Goal: Task Accomplishment & Management: Use online tool/utility

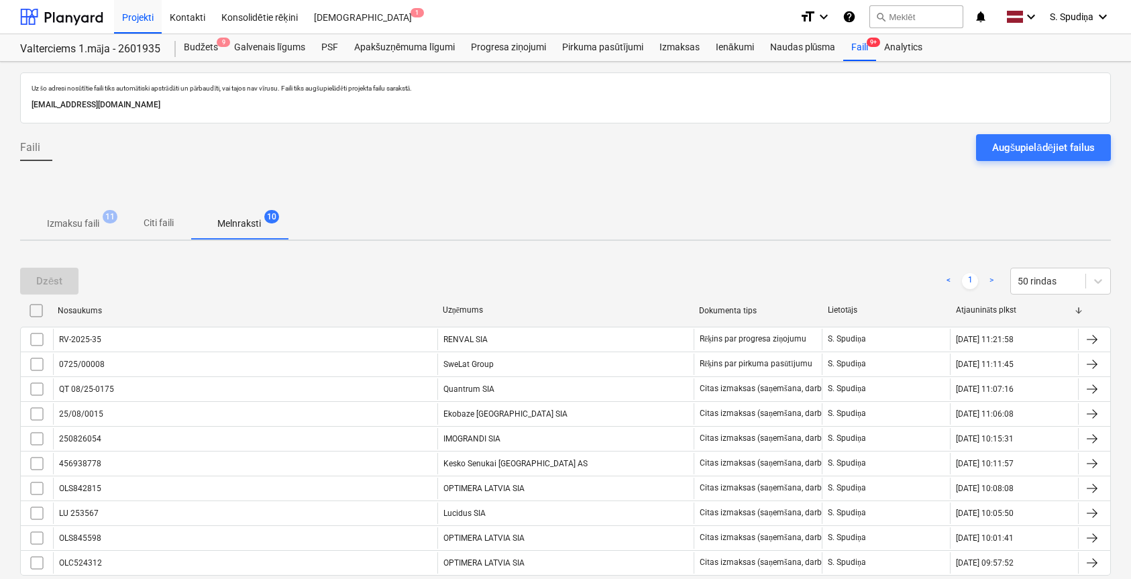
scroll to position [70, 0]
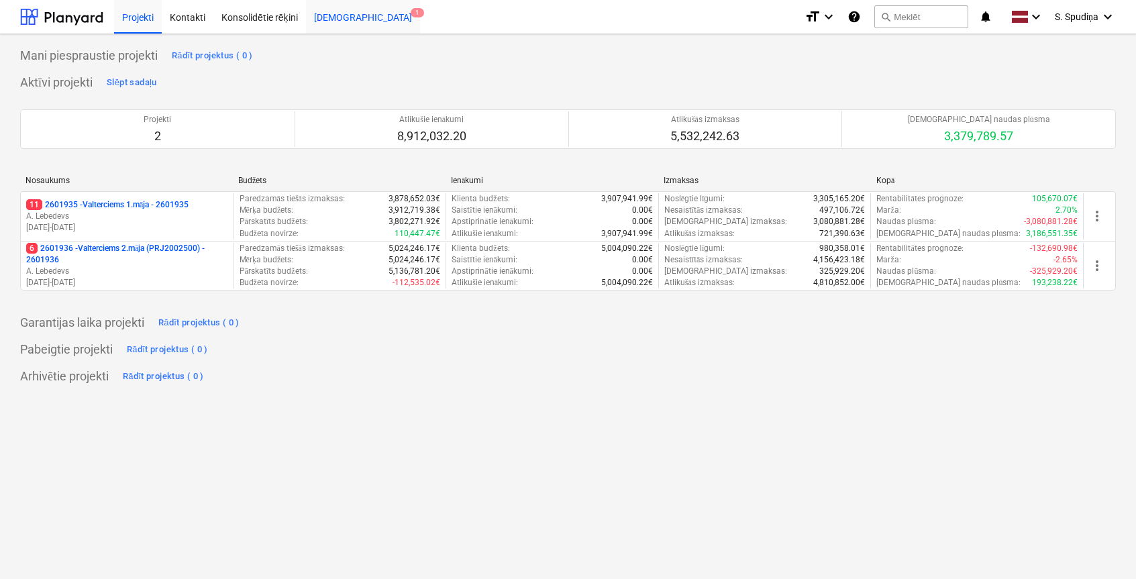
click at [342, 11] on div "[DEMOGRAPHIC_DATA] 1" at bounding box center [363, 16] width 114 height 34
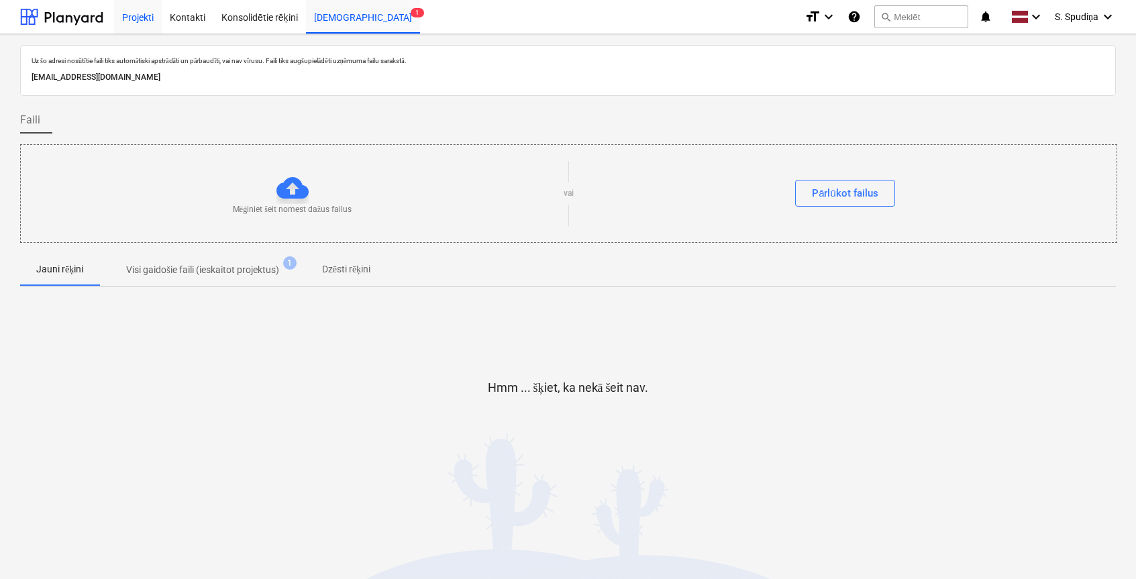
click at [131, 21] on div "Projekti" at bounding box center [138, 16] width 48 height 34
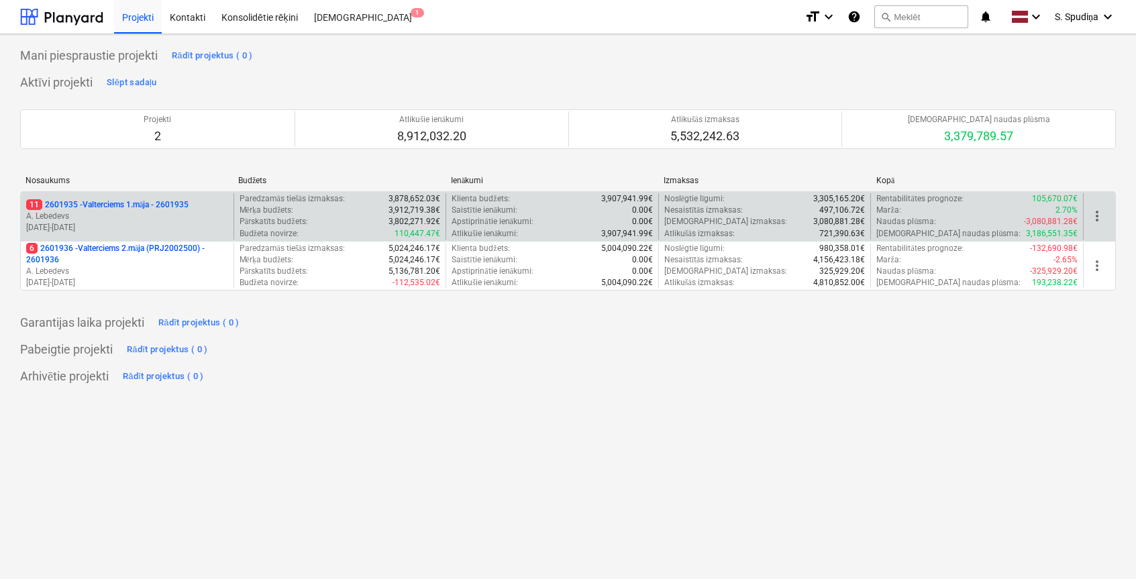
click at [121, 224] on p "[DATE] - [DATE]" at bounding box center [127, 227] width 202 height 11
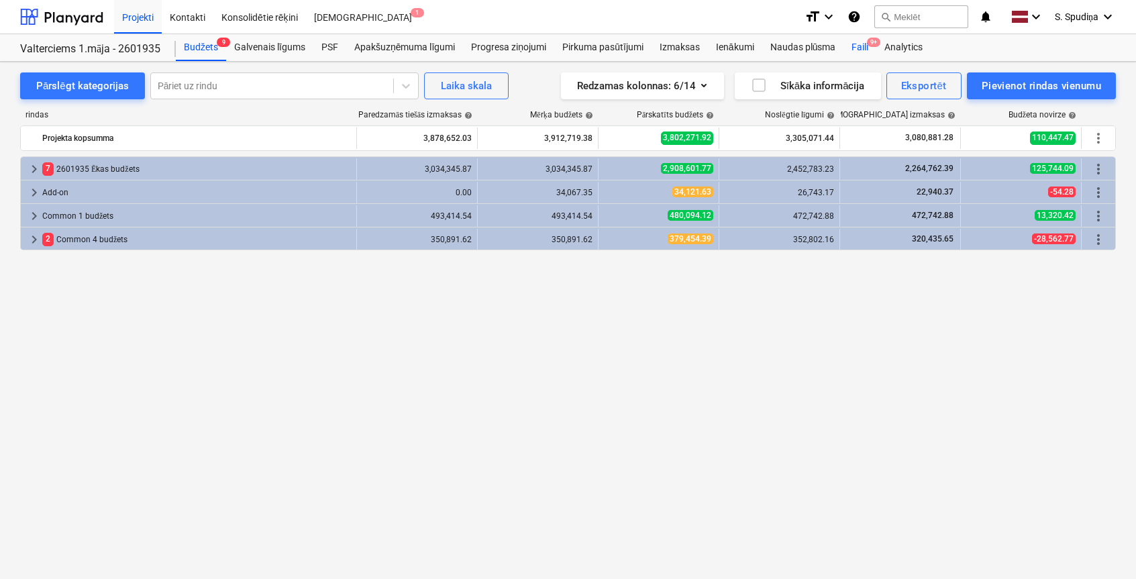
click at [849, 45] on div "Faili 9+" at bounding box center [859, 47] width 33 height 27
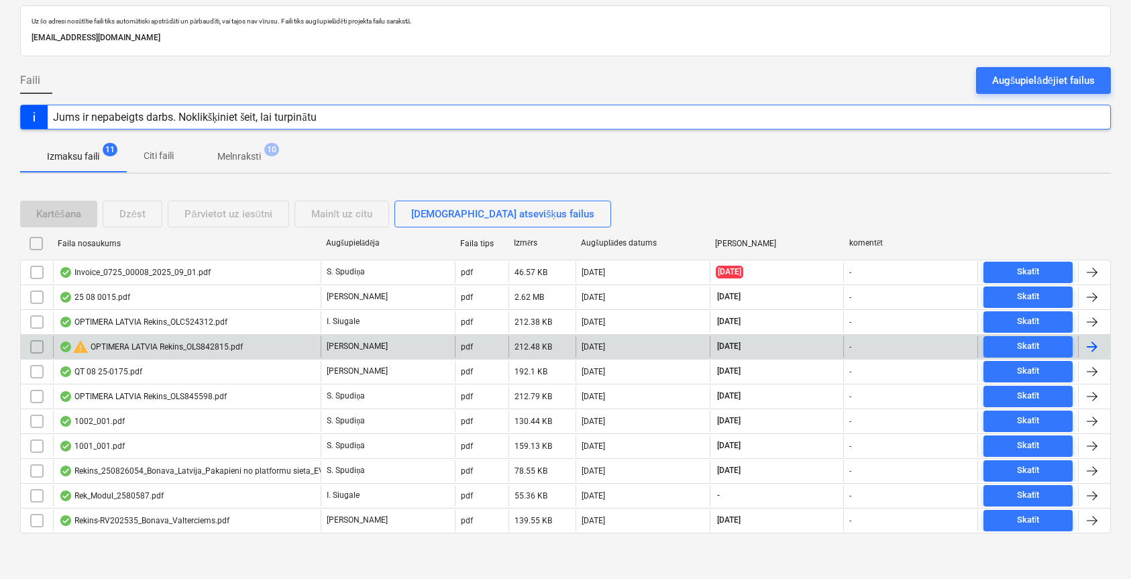
click at [164, 346] on div "warning OPTIMERA LATVIA Rekins_OLS842815.pdf" at bounding box center [151, 347] width 184 height 16
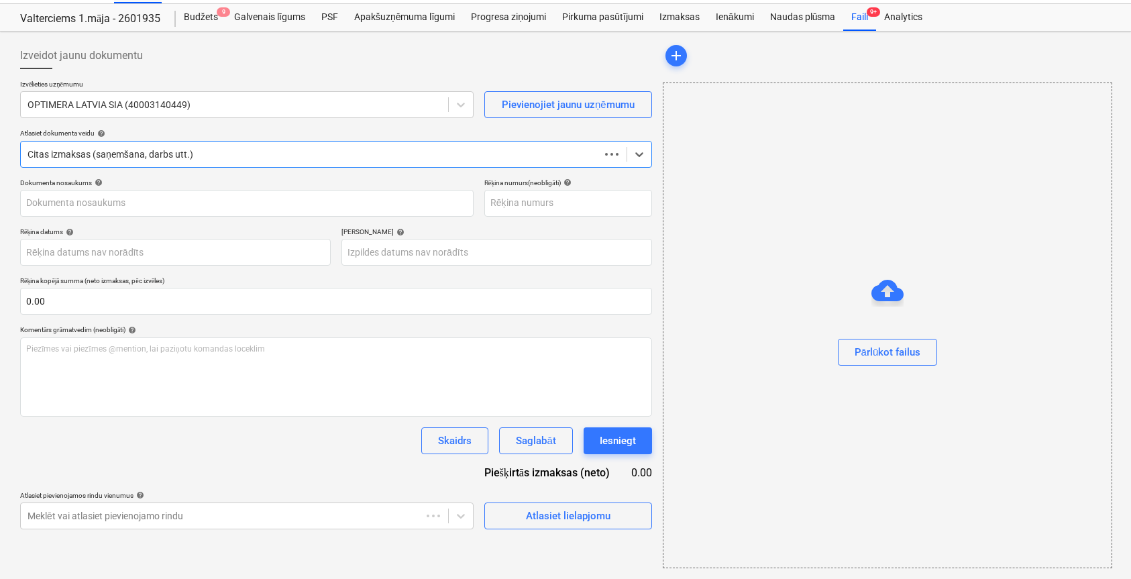
scroll to position [30, 0]
type input "OLS842815"
type input "[DATE]"
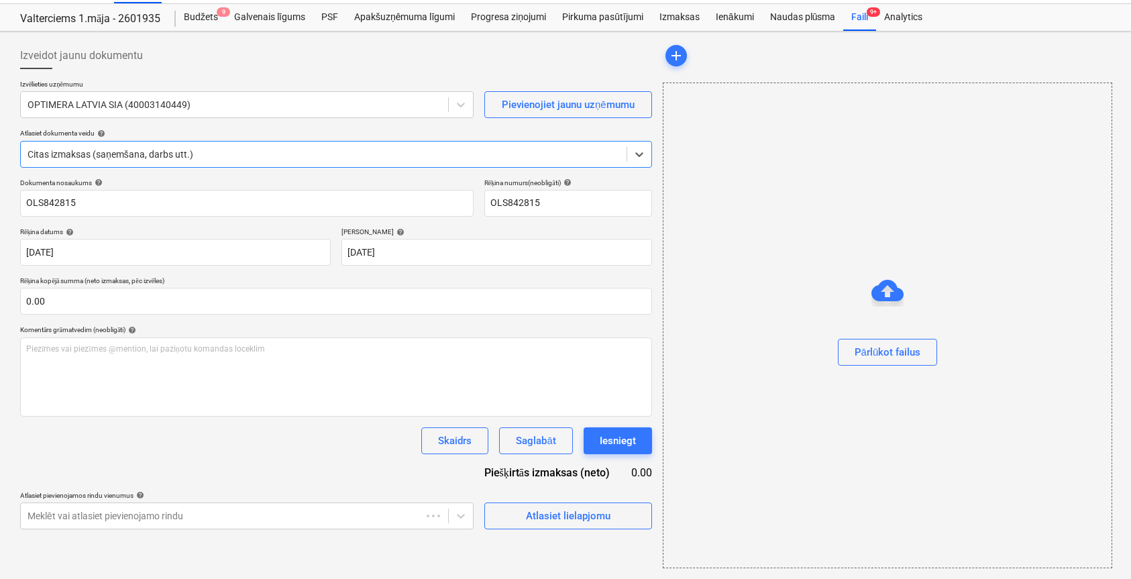
scroll to position [0, 0]
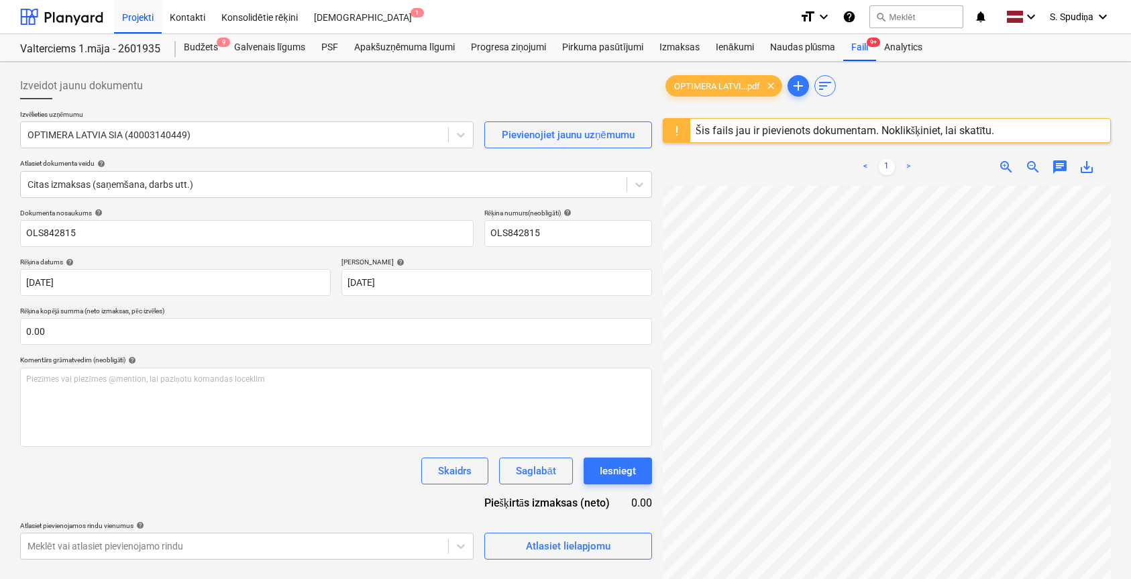
click at [755, 130] on div "Šis fails jau ir pievienots dokumentam. Noklikšķiniet, lai skatītu." at bounding box center [845, 130] width 299 height 13
click at [824, 128] on div "Šis fails jau ir pievienots dokumentam. Noklikšķiniet, lai skatītu." at bounding box center [845, 130] width 299 height 13
click at [860, 46] on div "Faili 9+" at bounding box center [859, 47] width 33 height 27
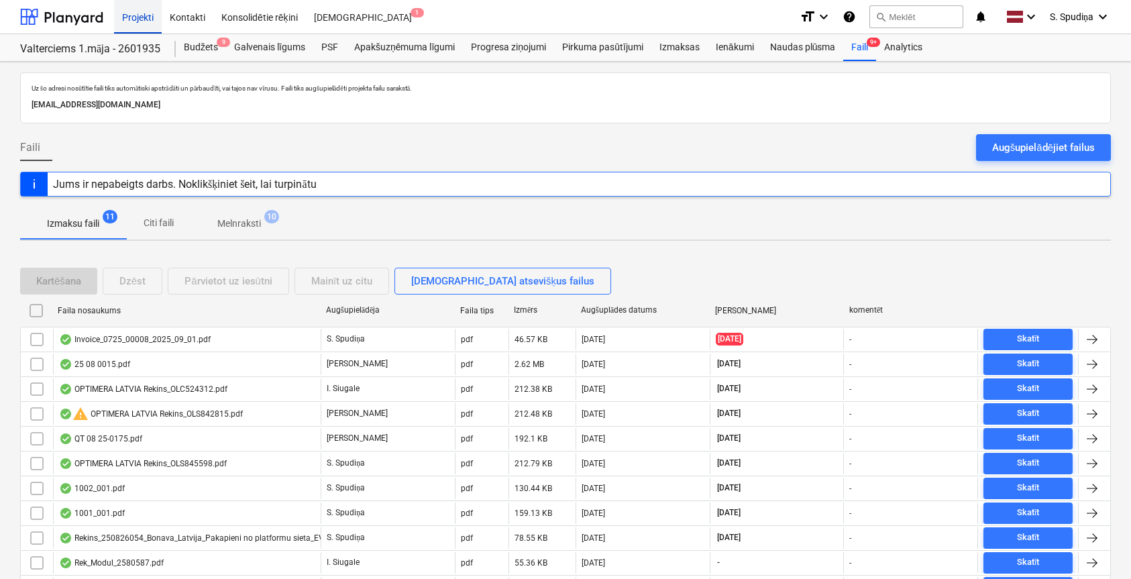
click at [139, 27] on div "Projekti" at bounding box center [138, 16] width 48 height 34
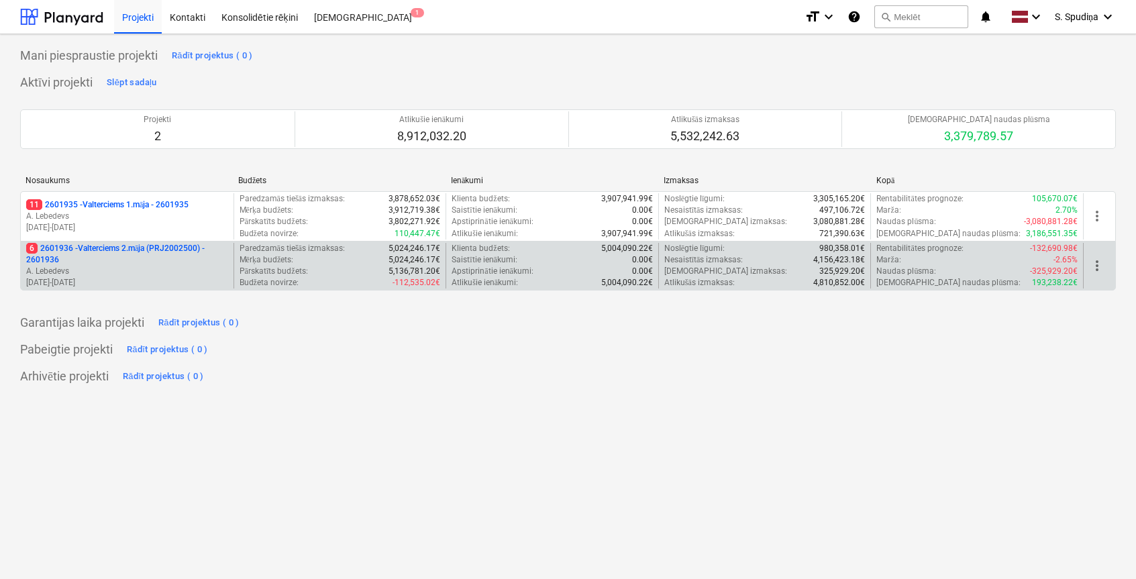
click at [132, 286] on p "[DATE] - [DATE]" at bounding box center [127, 282] width 202 height 11
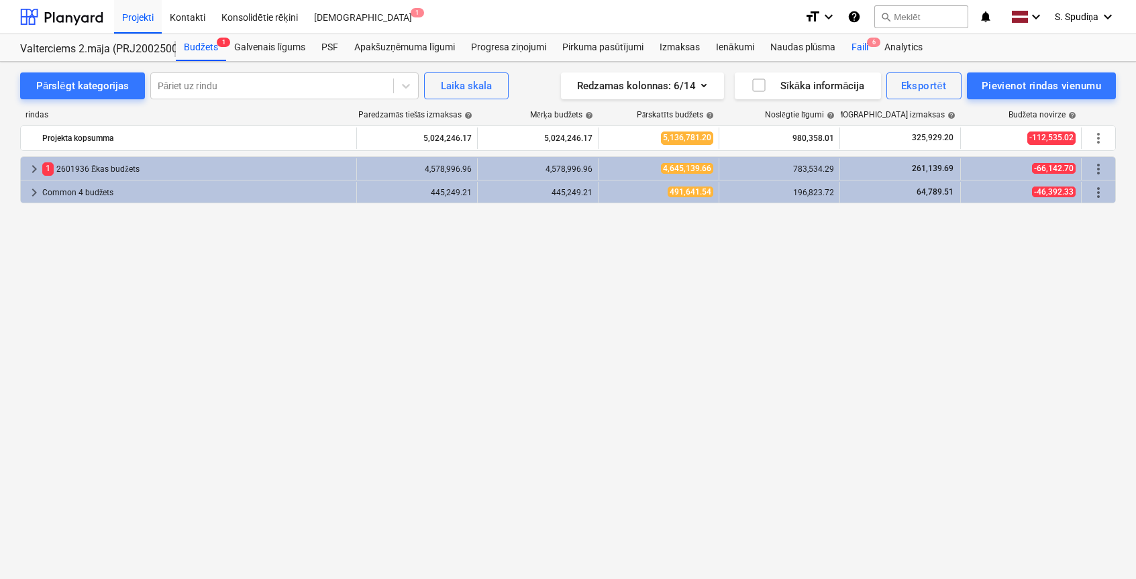
click at [860, 46] on div "Faili 6" at bounding box center [859, 47] width 33 height 27
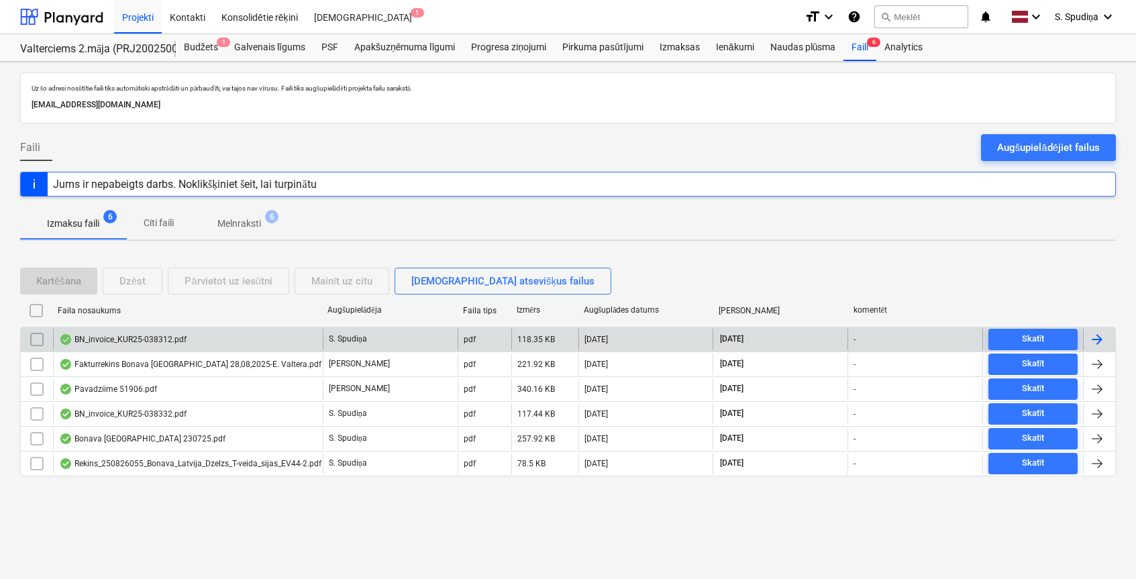
click at [160, 335] on div "BN_invoice_KUR25-038312.pdf" at bounding box center [122, 339] width 127 height 11
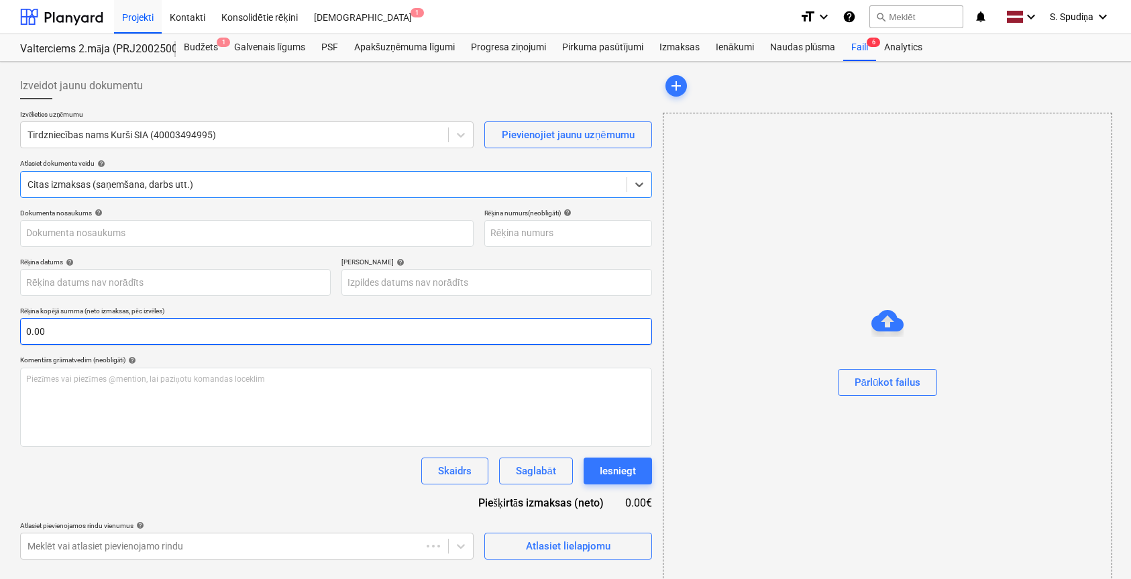
type input "KUR25-038312"
type input "[DATE]"
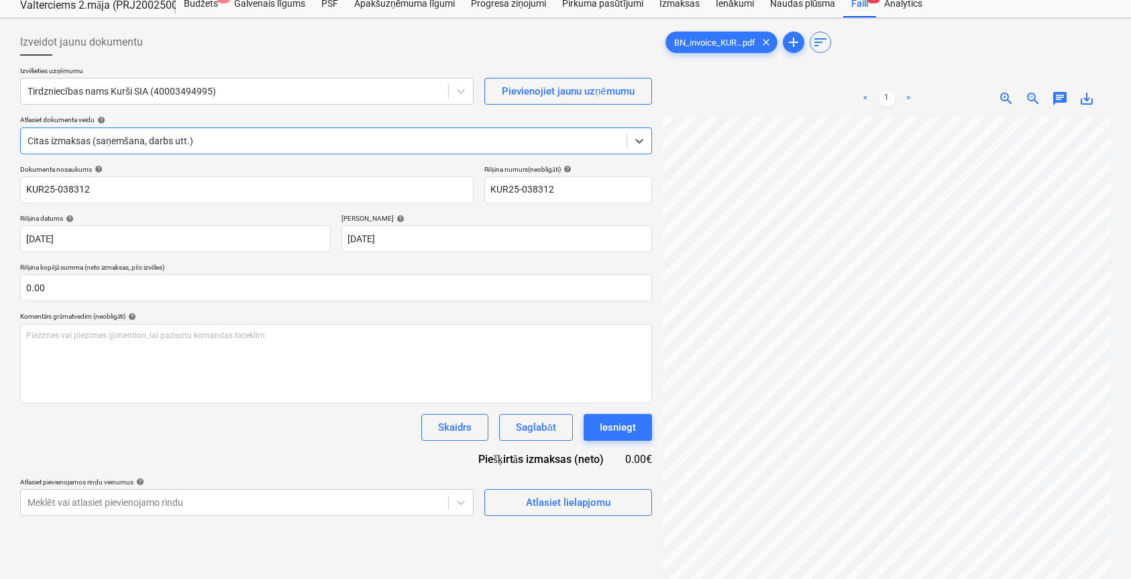
scroll to position [67, 0]
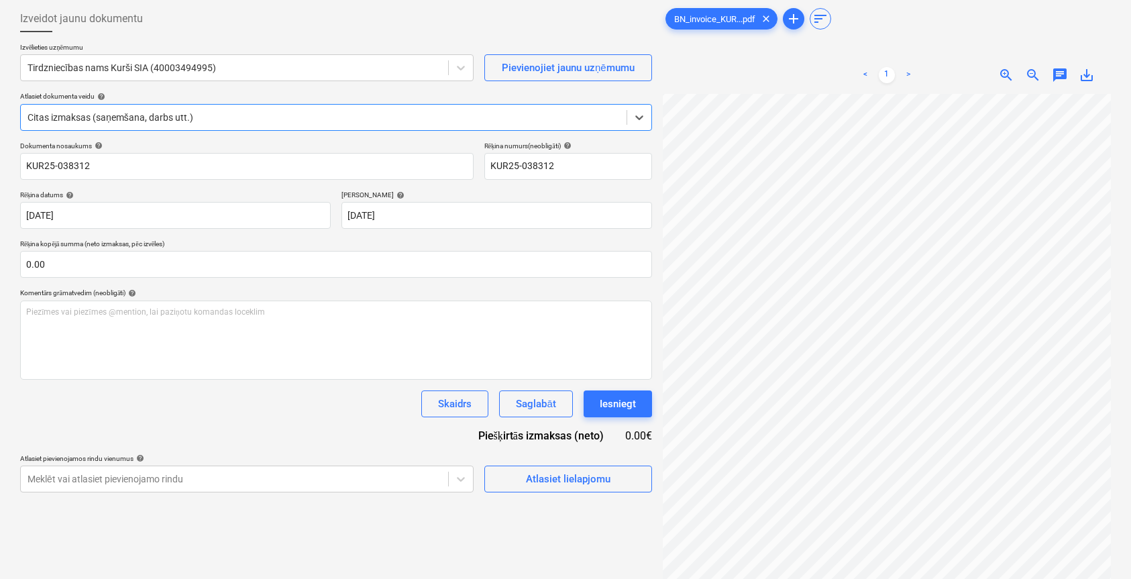
click at [1000, 78] on span "zoom_in" at bounding box center [1006, 75] width 16 height 16
click at [1000, 77] on span "zoom_in" at bounding box center [1006, 75] width 16 height 16
click at [580, 478] on div "Atlasiet lielapjomu" at bounding box center [568, 478] width 85 height 17
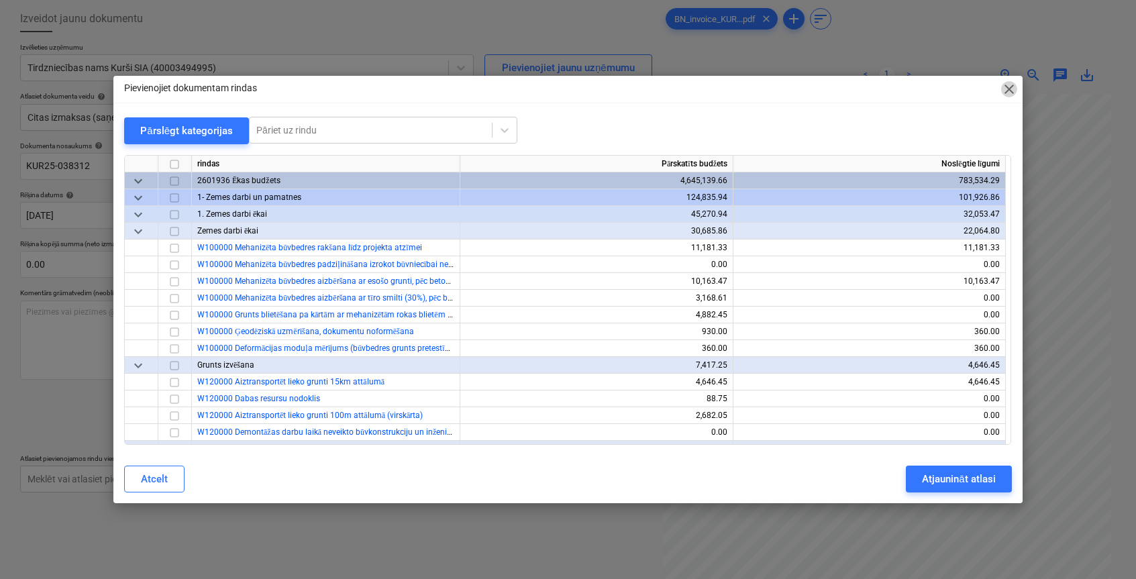
click at [1009, 89] on span "close" at bounding box center [1009, 89] width 16 height 16
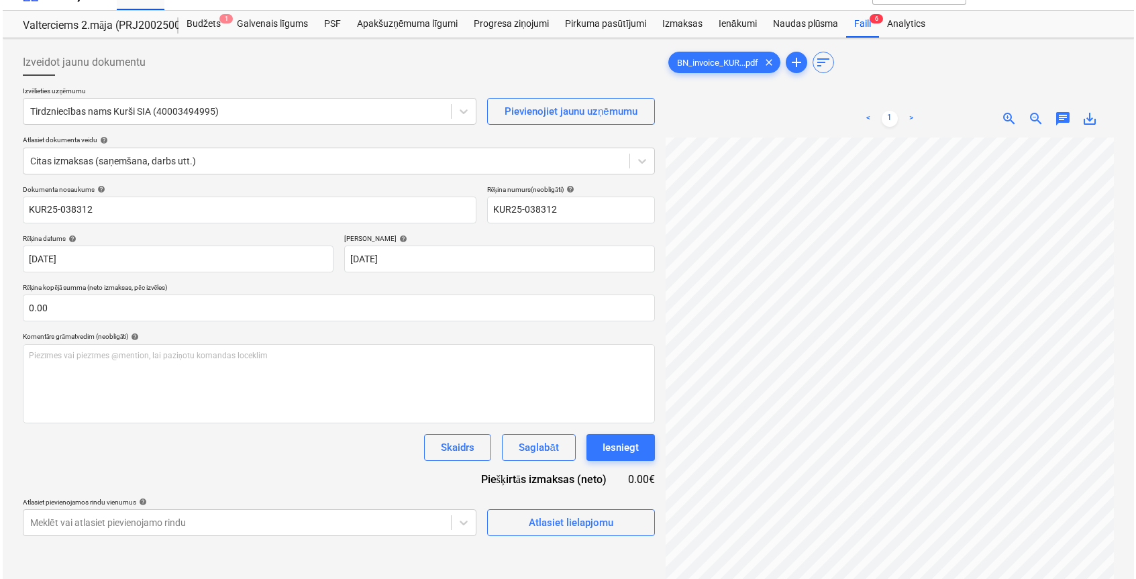
scroll to position [0, 0]
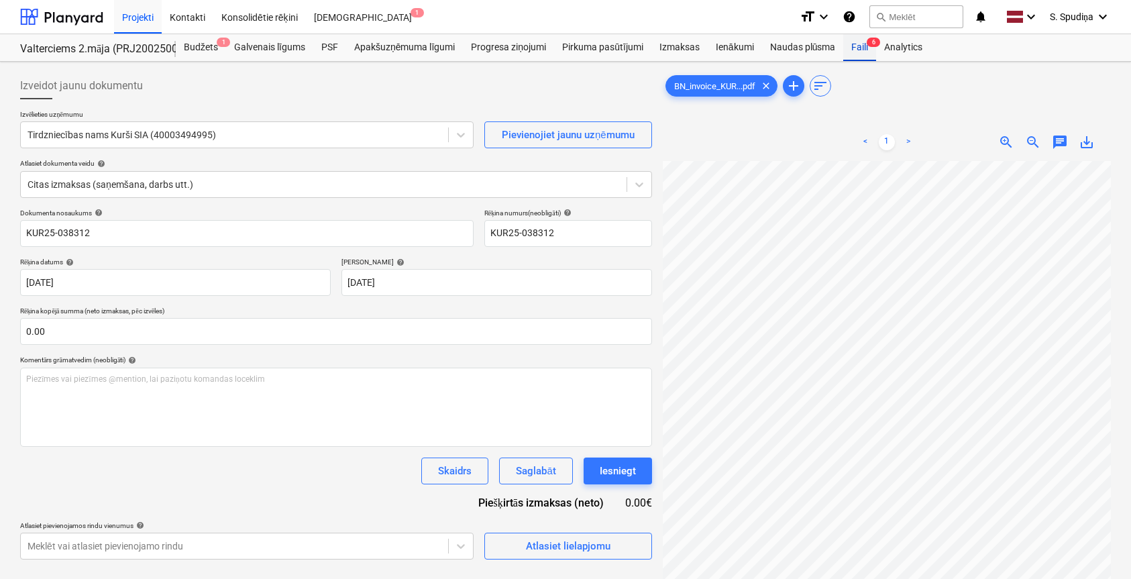
click at [846, 46] on div "Faili 6" at bounding box center [859, 47] width 33 height 27
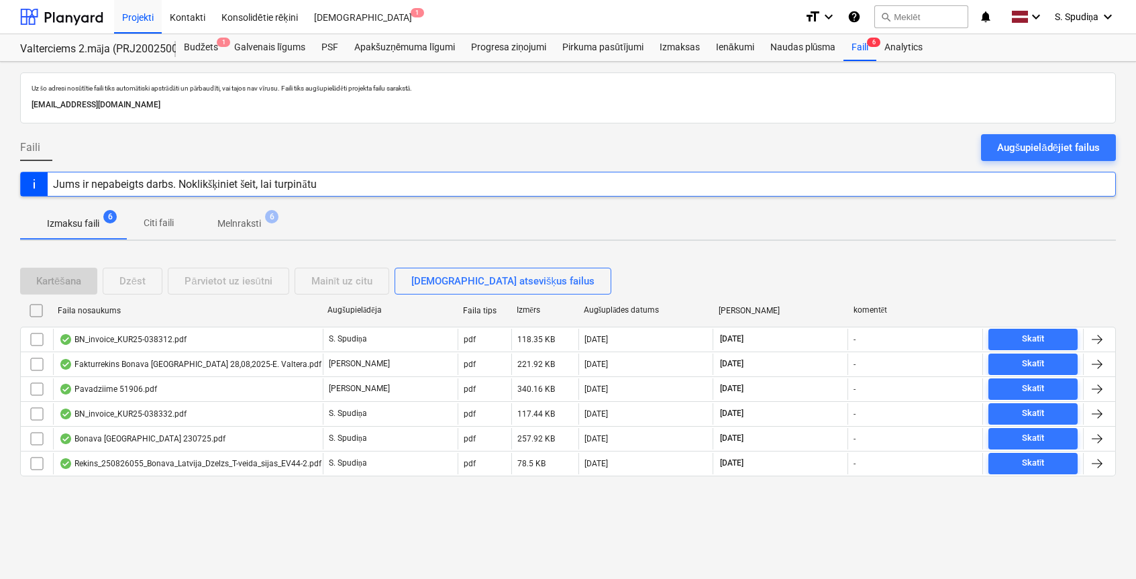
drag, startPoint x: 864, startPoint y: 550, endPoint x: 1098, endPoint y: 488, distance: 242.6
click at [867, 548] on div "Uz šo adresi nosūtītie faili tiks automātiski apstrādāti un pārbaudīti, vai taj…" at bounding box center [568, 320] width 1136 height 517
